Goal: Task Accomplishment & Management: Use online tool/utility

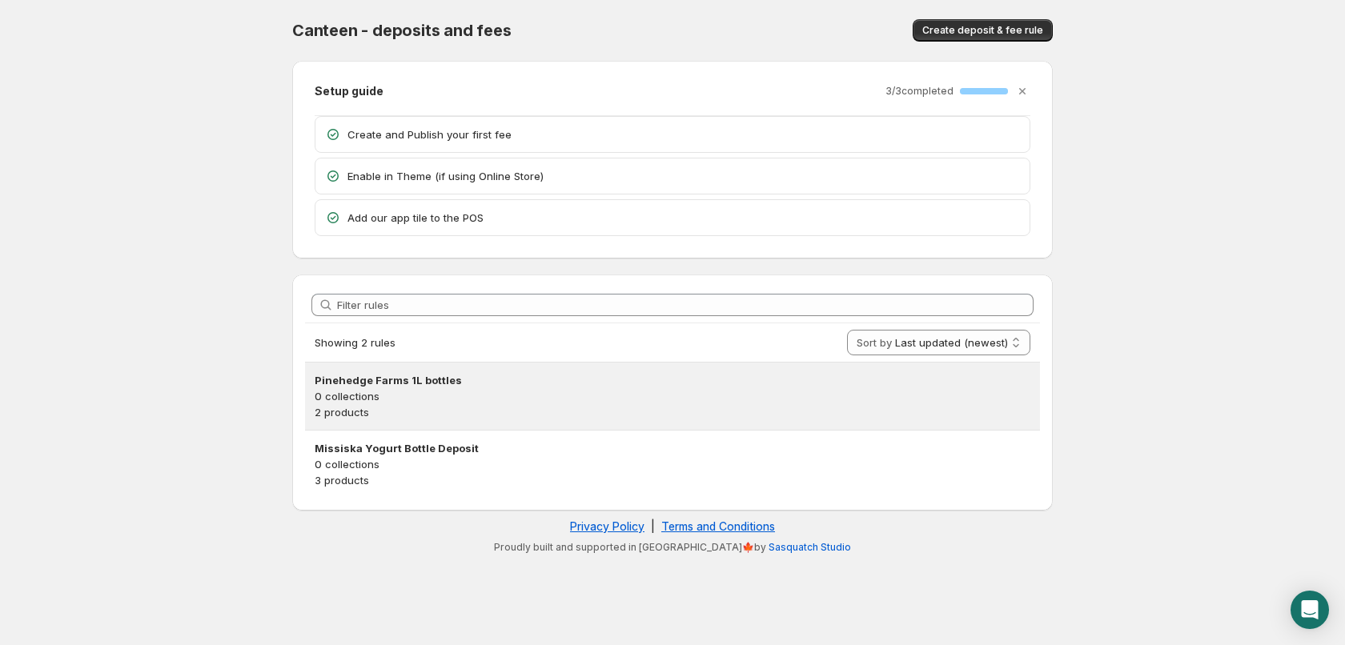
click at [506, 390] on p "0 collections" at bounding box center [673, 396] width 716 height 16
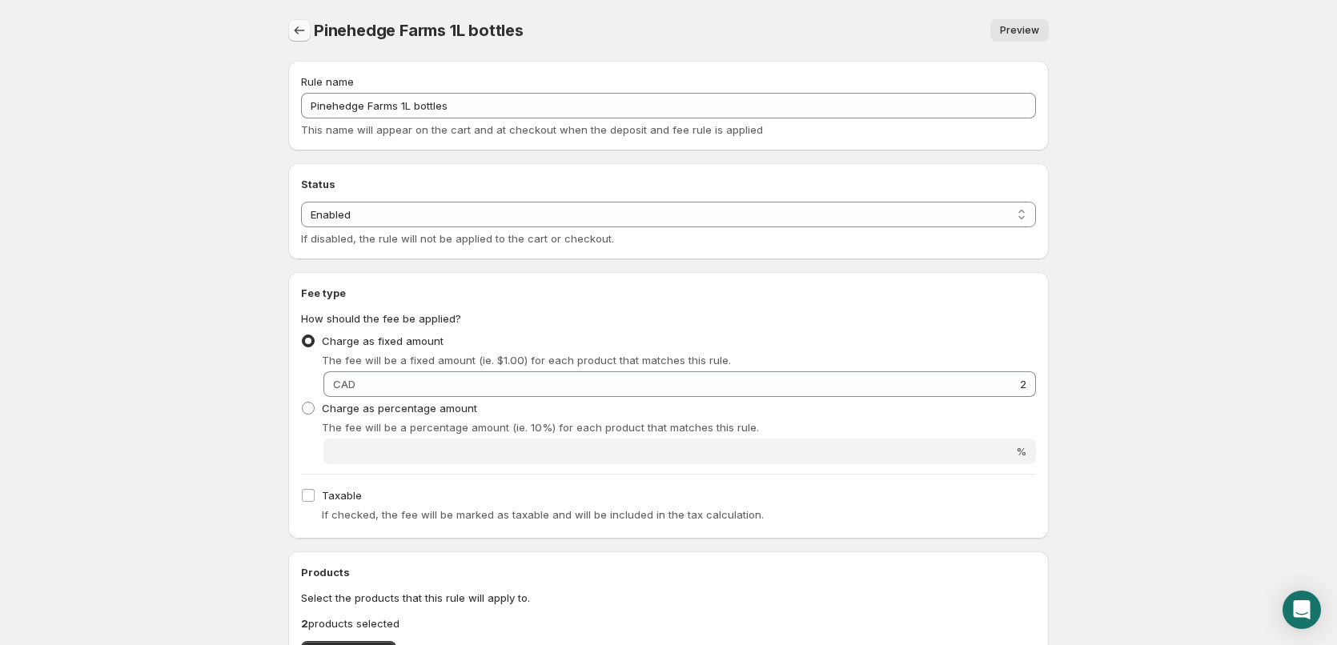
click at [297, 26] on icon "Settings" at bounding box center [299, 30] width 16 height 16
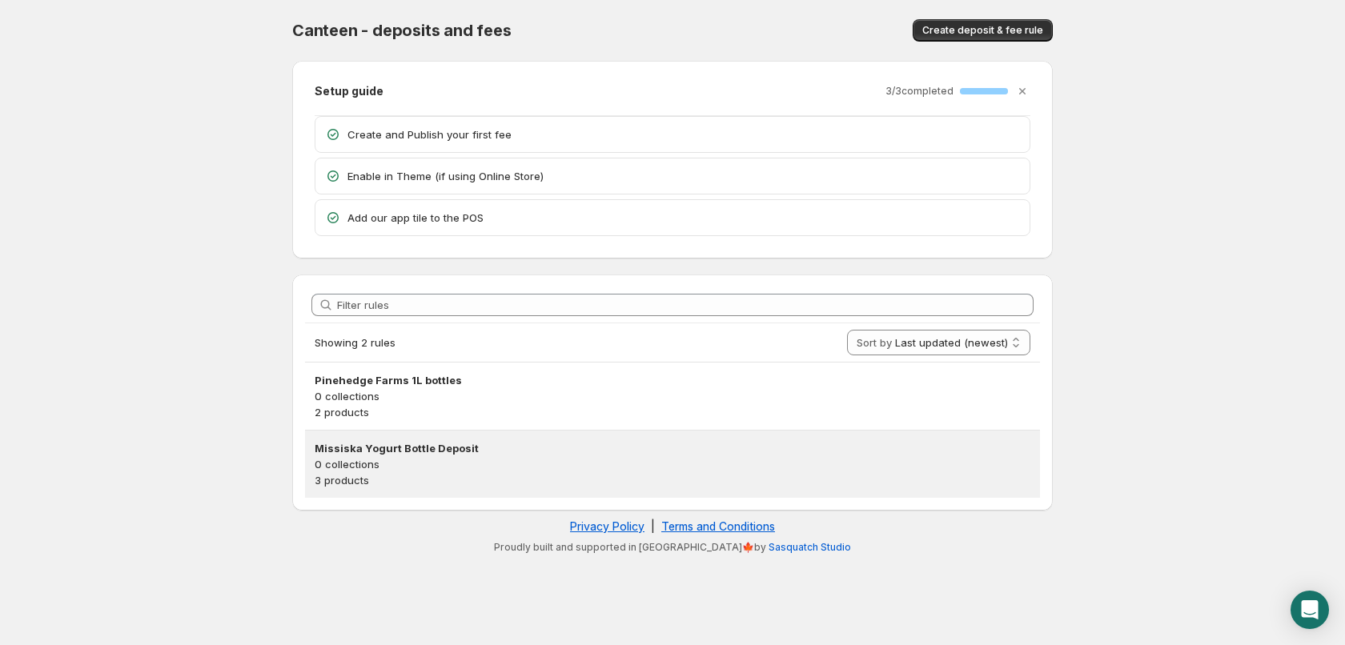
click at [502, 452] on h3 "Missiska Yogurt Bottle Deposit" at bounding box center [673, 448] width 716 height 16
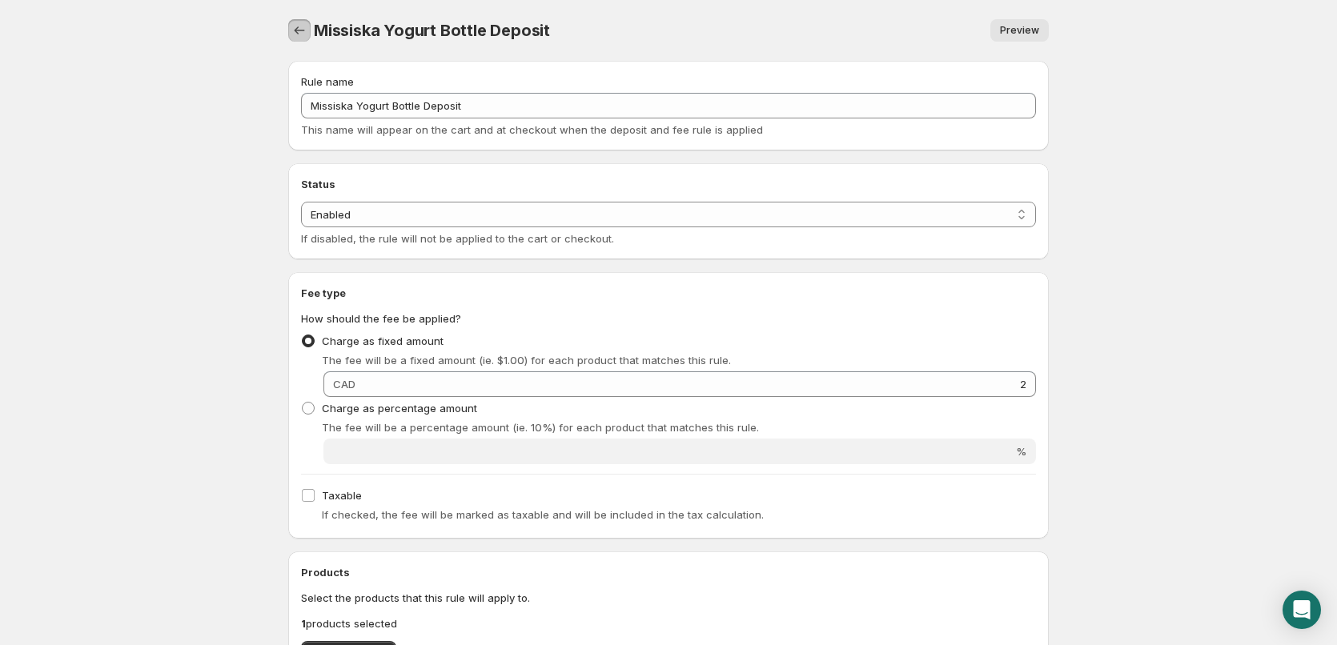
click at [304, 27] on icon "Settings" at bounding box center [299, 30] width 16 height 16
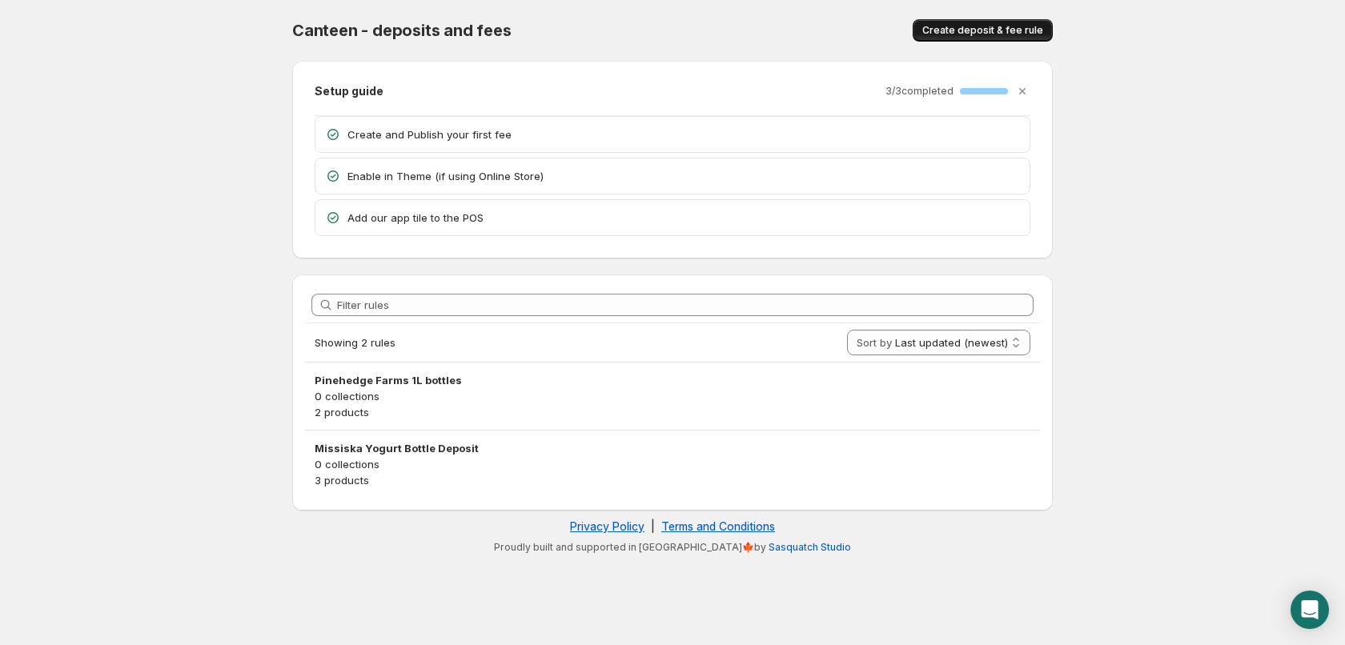
click at [938, 30] on span "Create deposit & fee rule" at bounding box center [982, 30] width 121 height 13
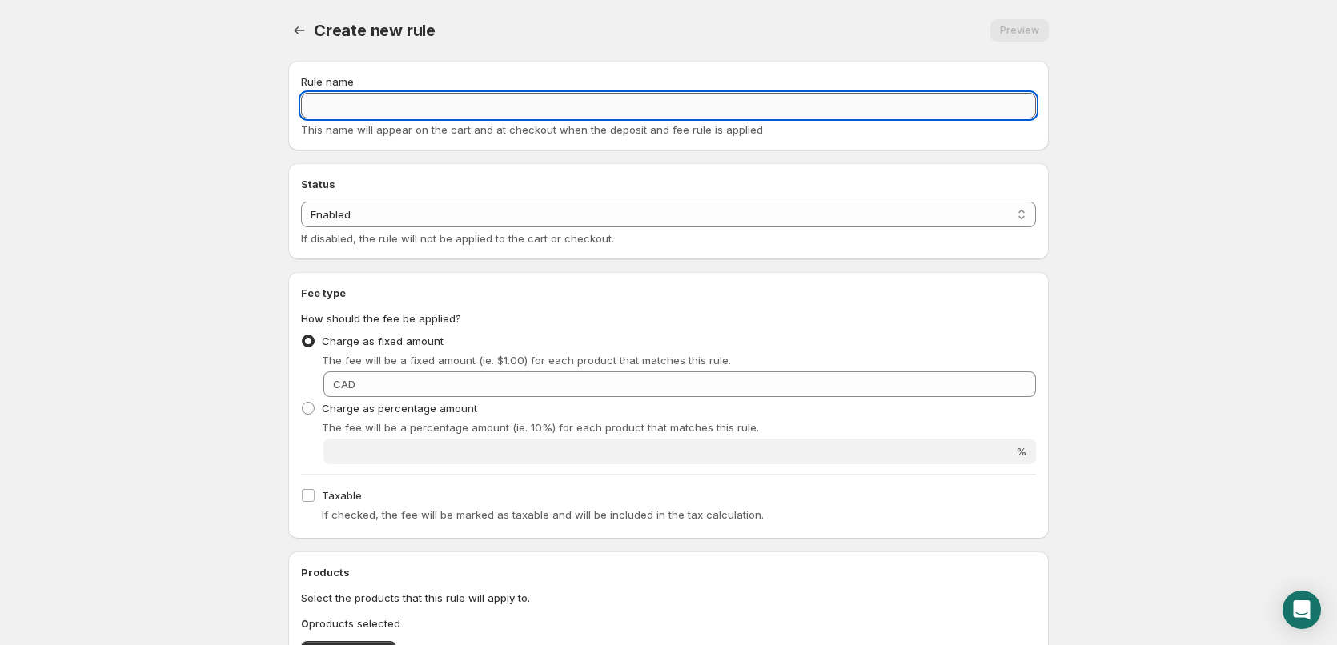
click at [631, 106] on input "Rule name" at bounding box center [668, 106] width 735 height 26
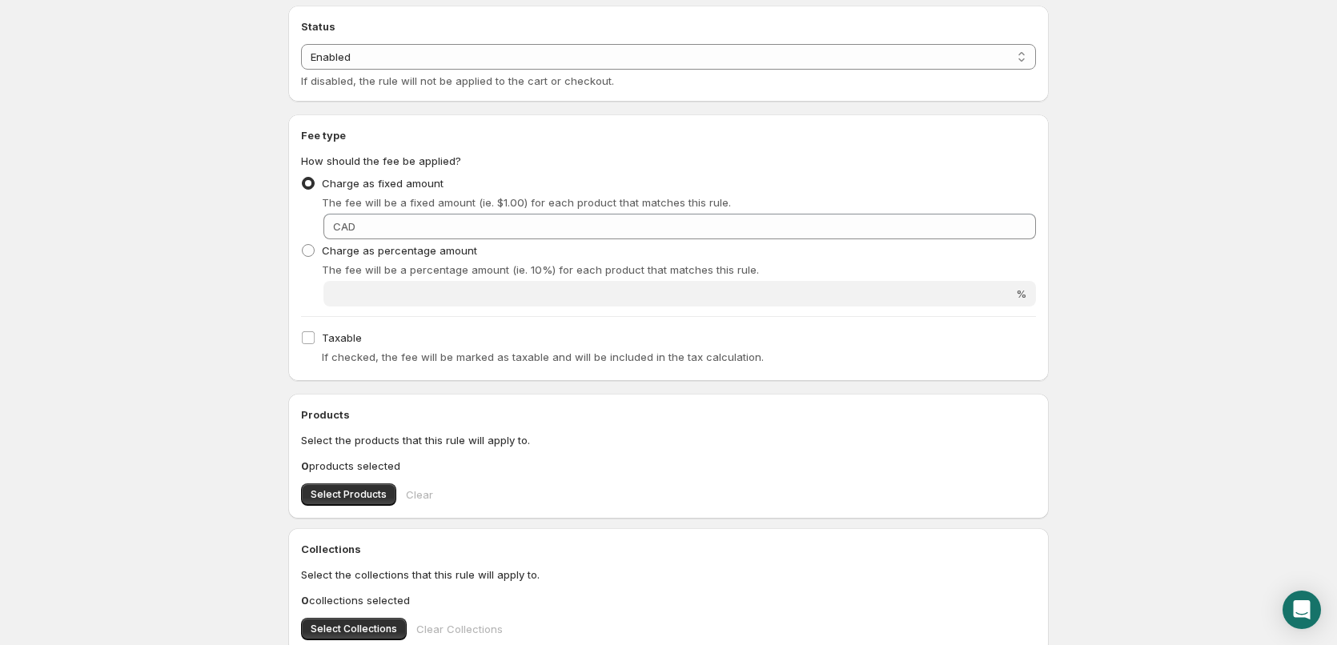
scroll to position [160, 0]
type input "Missiska Milk bottle deposit"
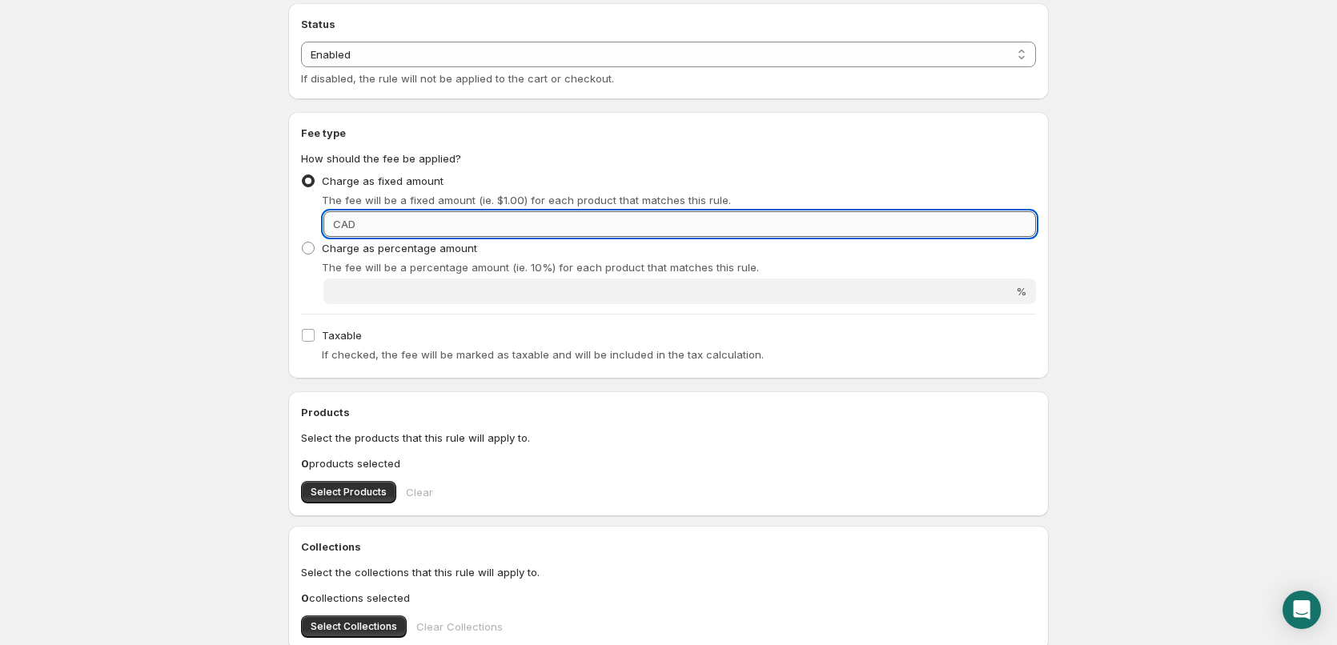
click at [565, 224] on input "Fixed amount" at bounding box center [698, 224] width 676 height 26
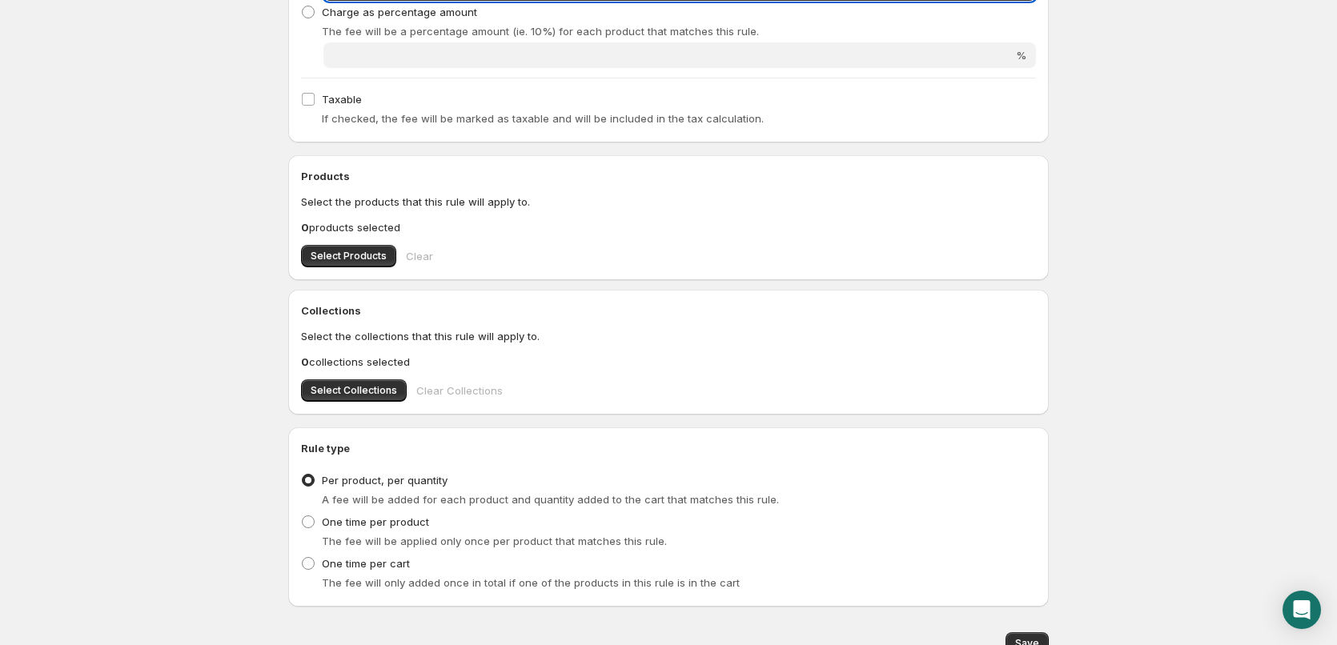
scroll to position [400, 0]
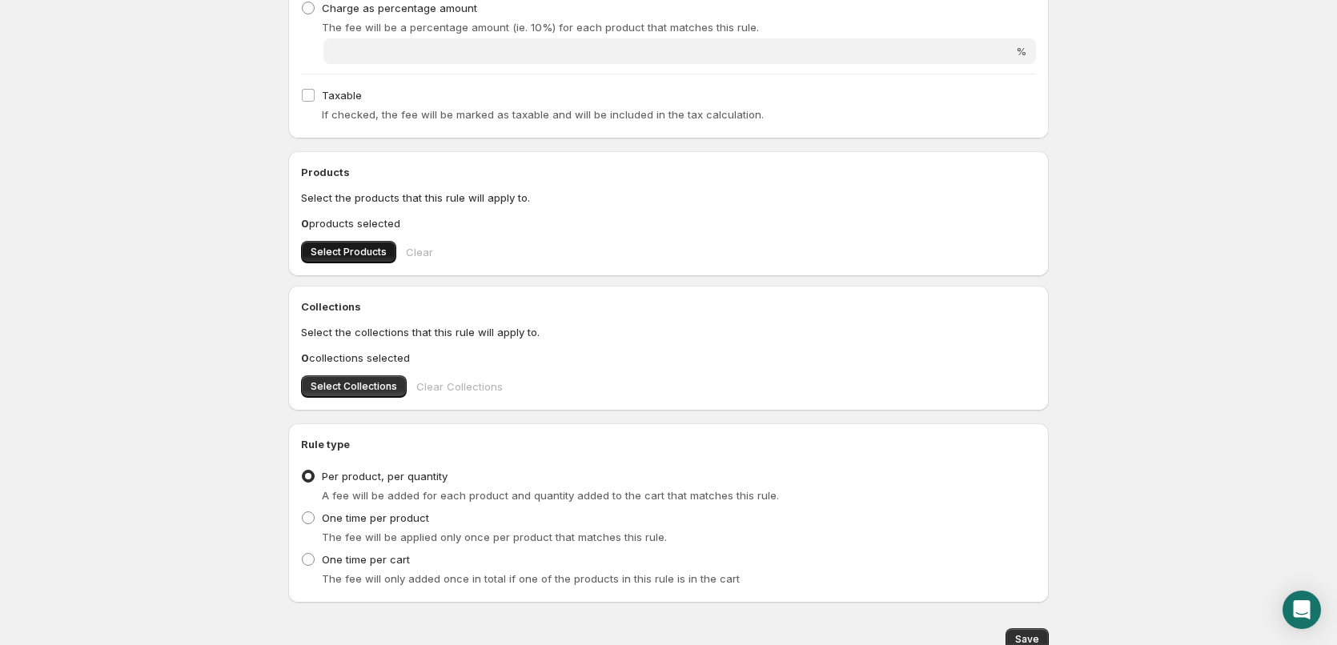
type input "2"
click at [351, 248] on span "Select Products" at bounding box center [349, 252] width 76 height 13
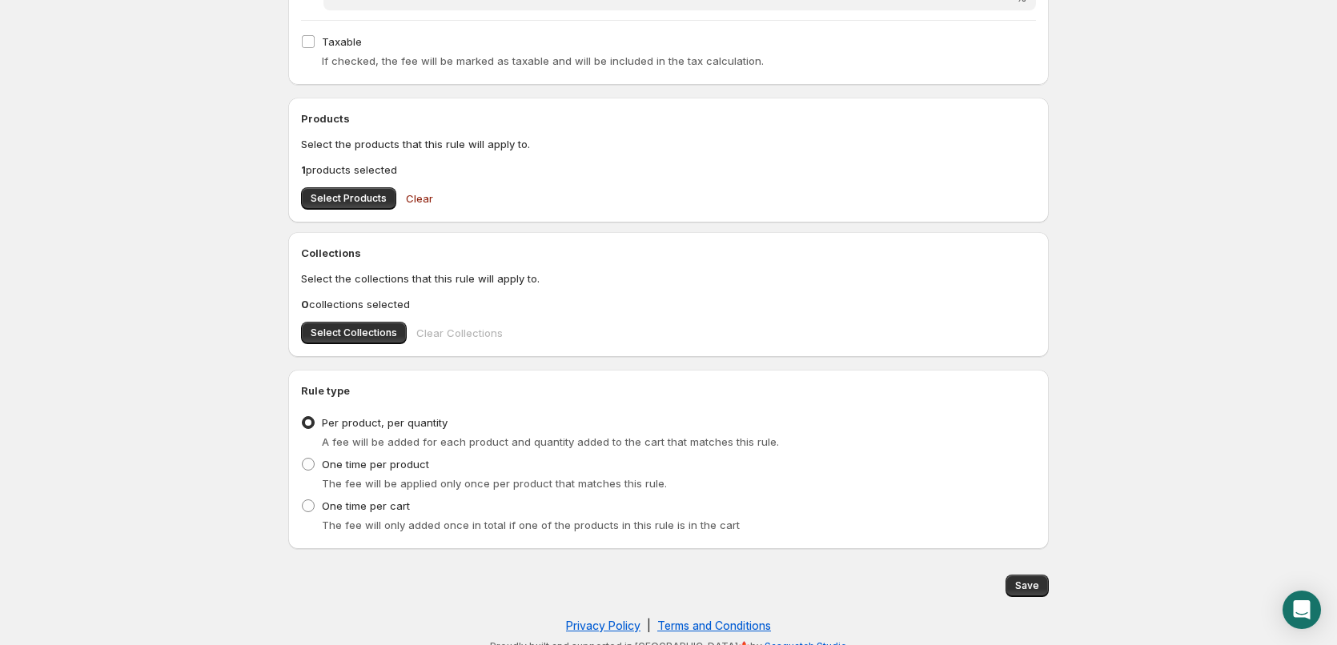
scroll to position [470, 0]
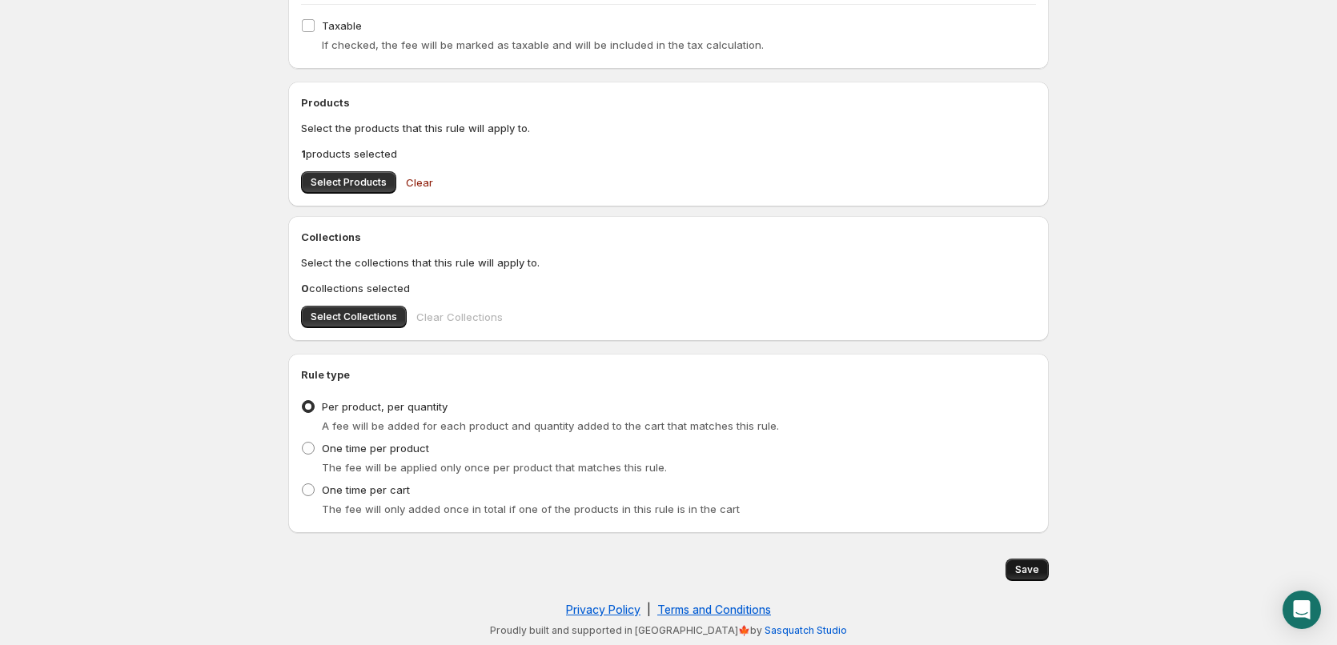
click at [1025, 567] on span "Save" at bounding box center [1027, 570] width 24 height 13
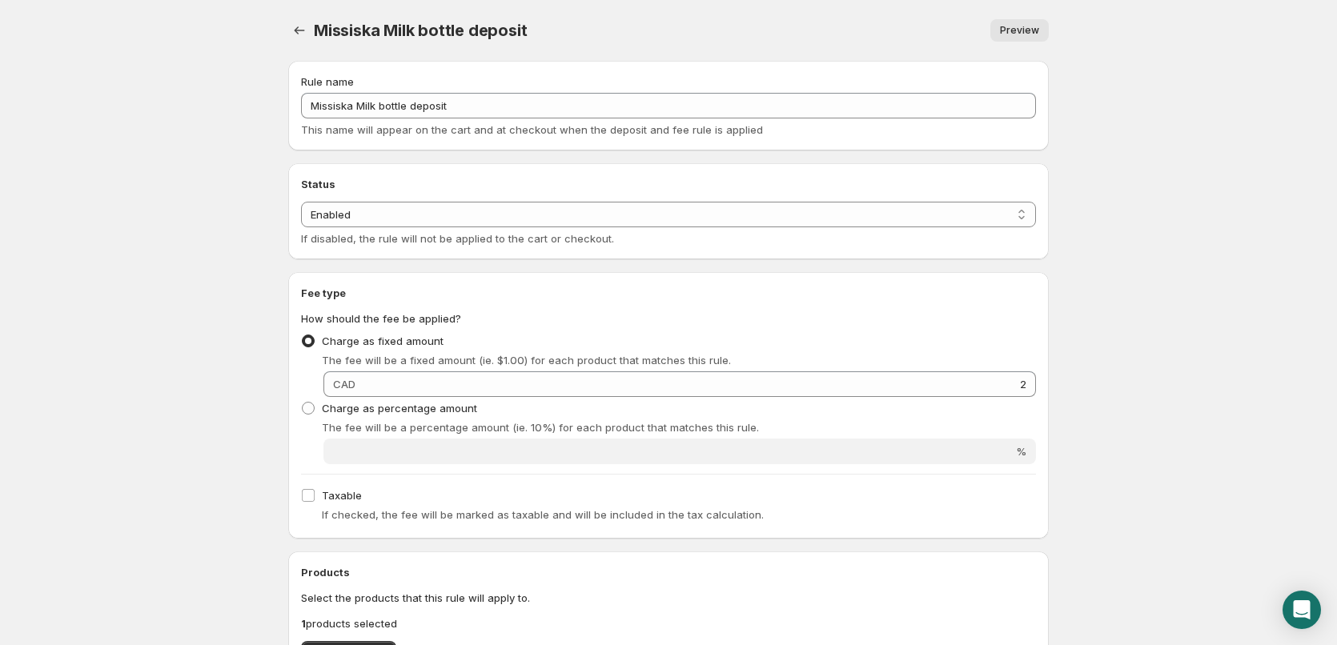
click at [1027, 31] on span "Preview" at bounding box center [1019, 30] width 39 height 13
